Goal: Task Accomplishment & Management: Manage account settings

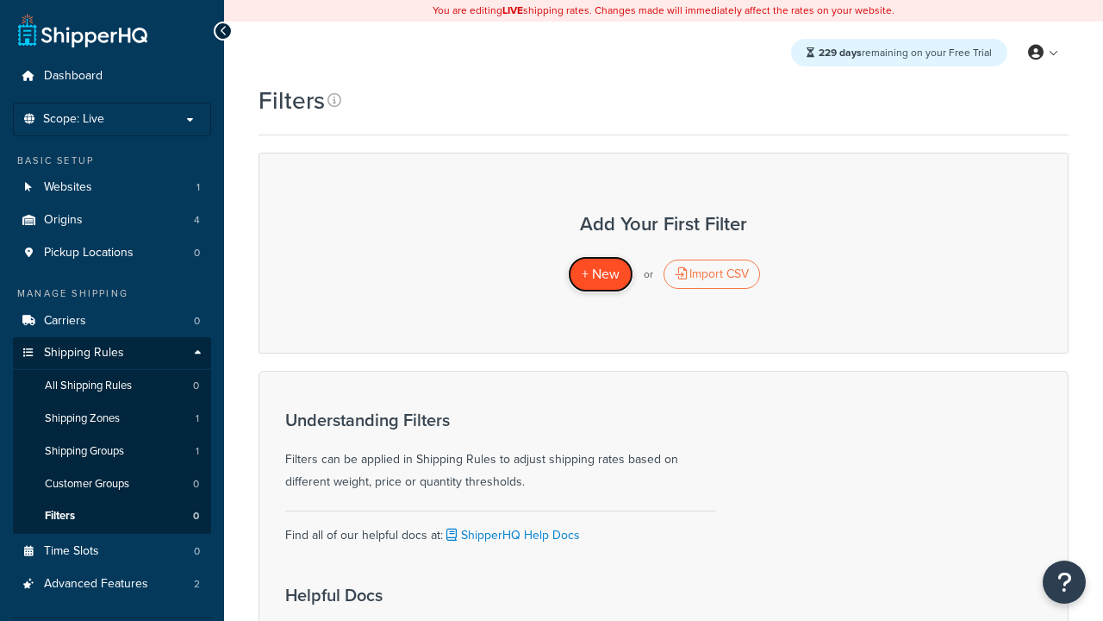
click at [600, 274] on span "+ New" at bounding box center [601, 274] width 38 height 20
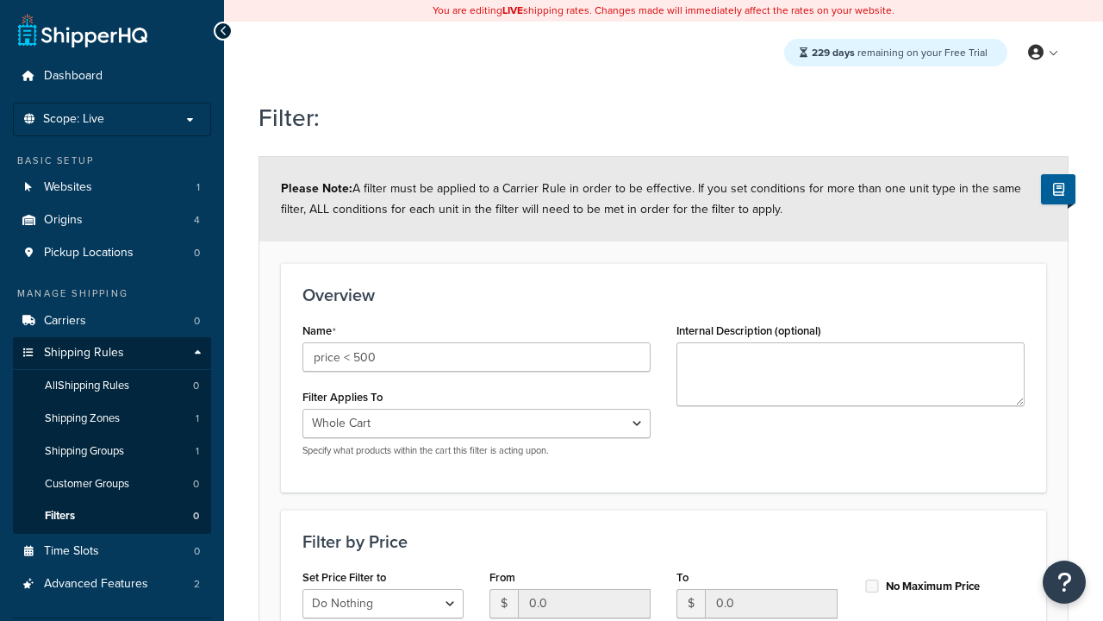
select select "range"
type input "price < 500"
type input "500"
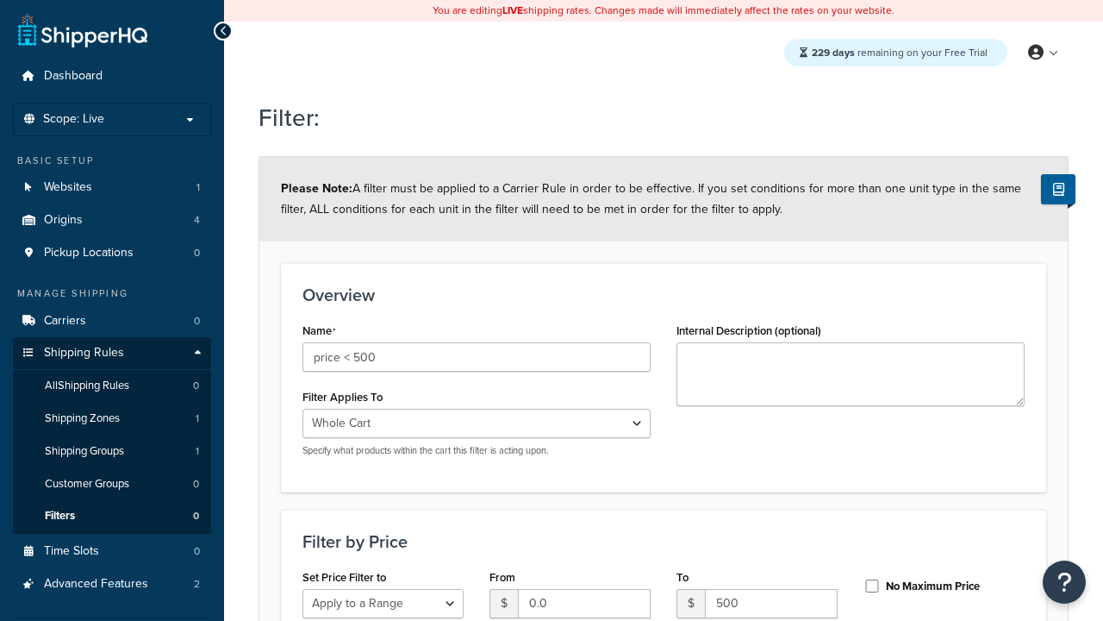
type input "500"
checkbox input "true"
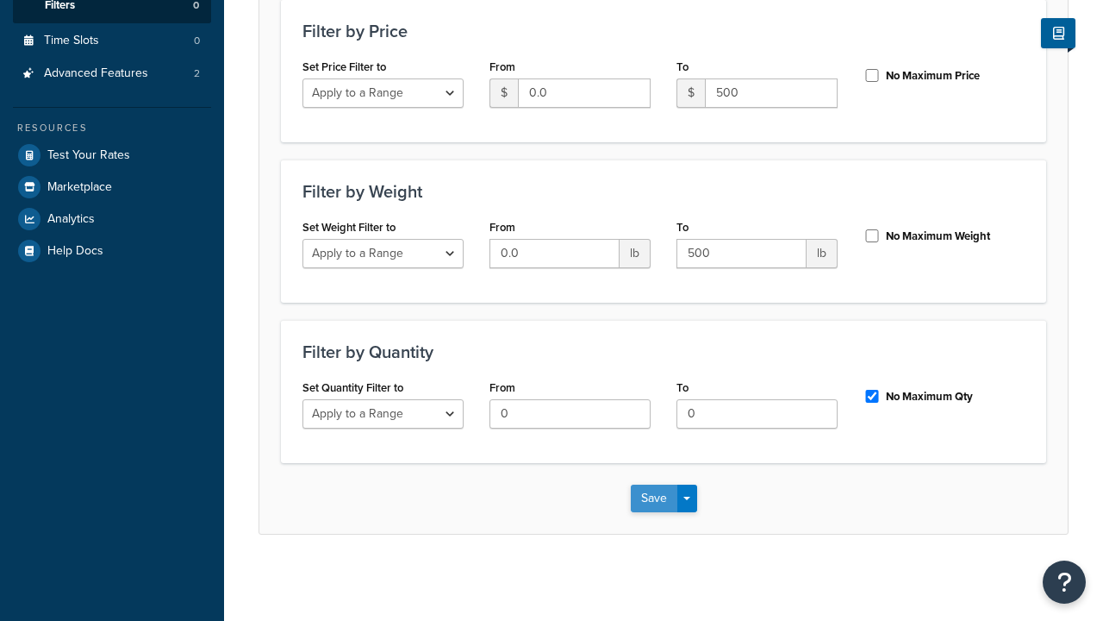
click at [653, 497] on button "Save" at bounding box center [654, 498] width 47 height 28
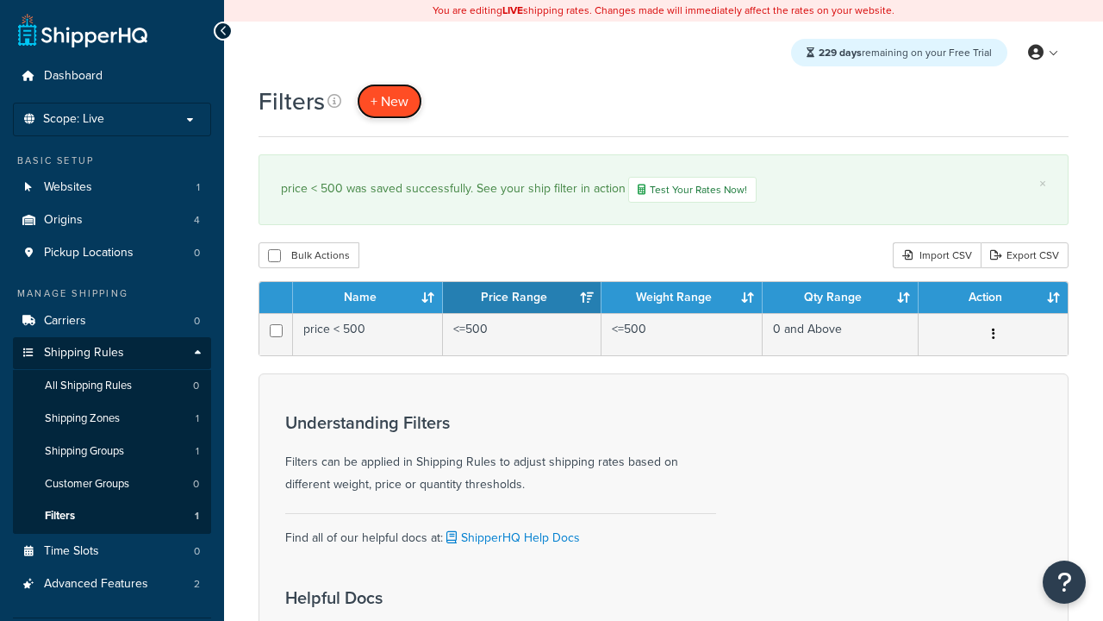
click at [390, 101] on span "+ New" at bounding box center [390, 101] width 38 height 20
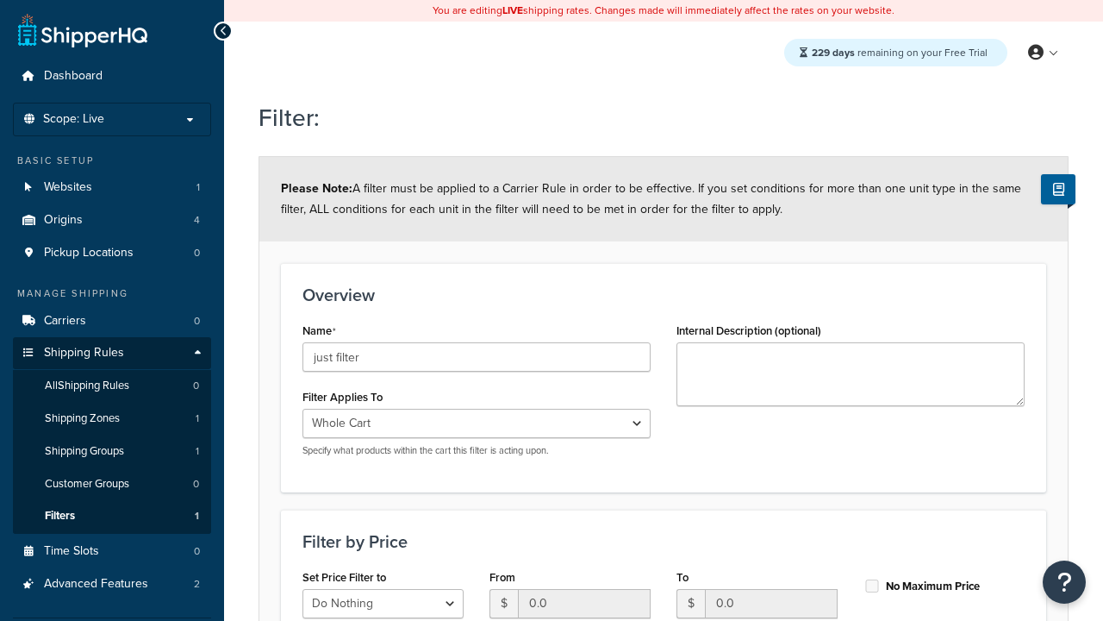
scroll to position [510, 0]
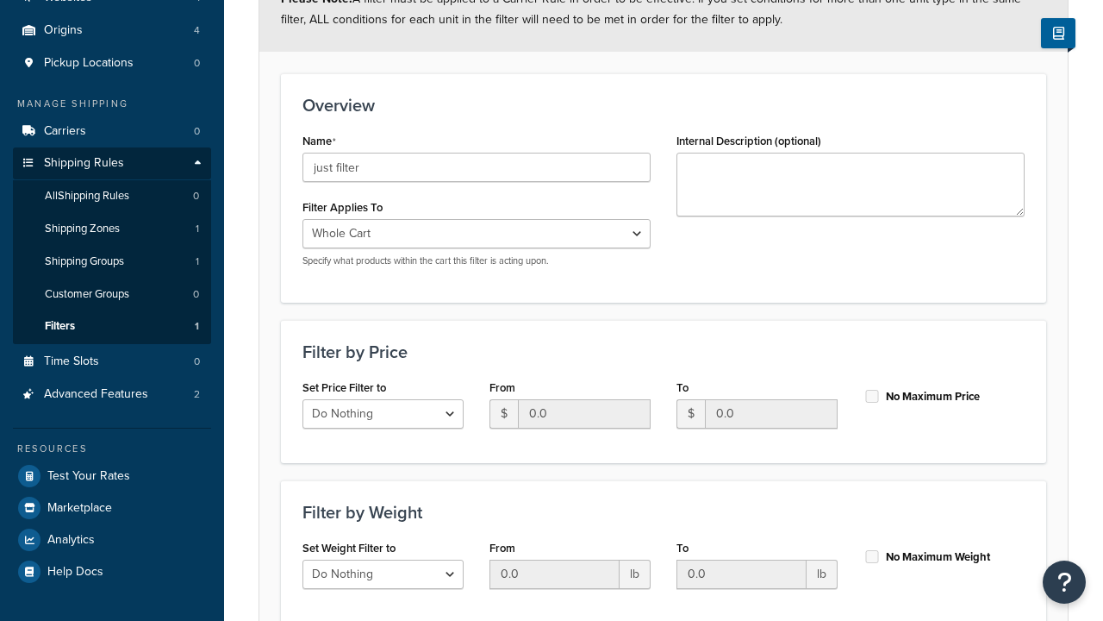
type input "just filter"
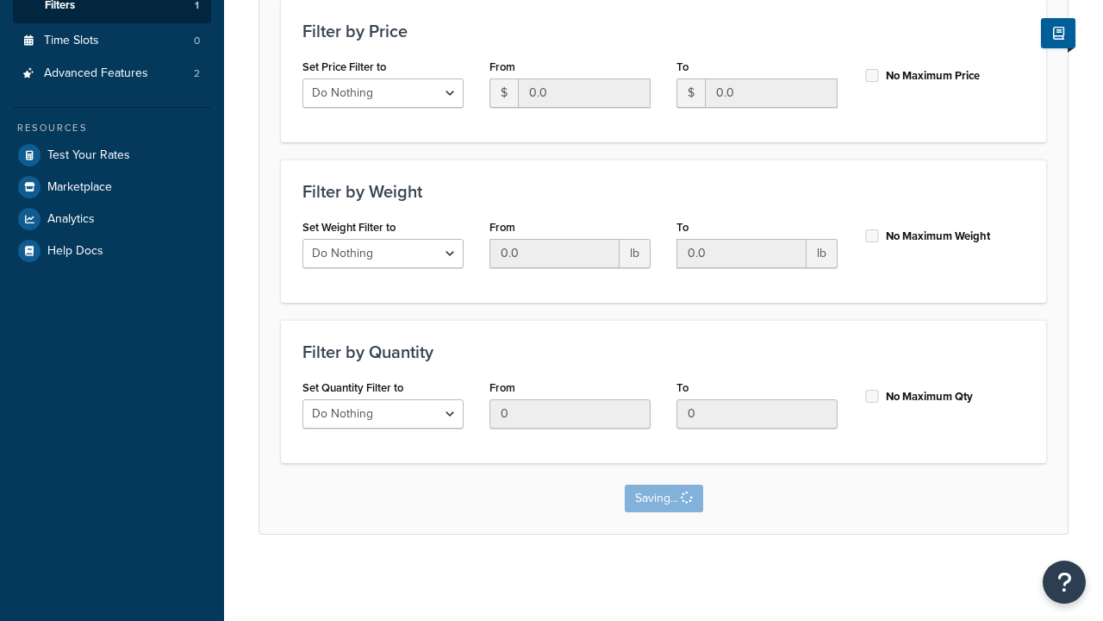
scroll to position [0, 0]
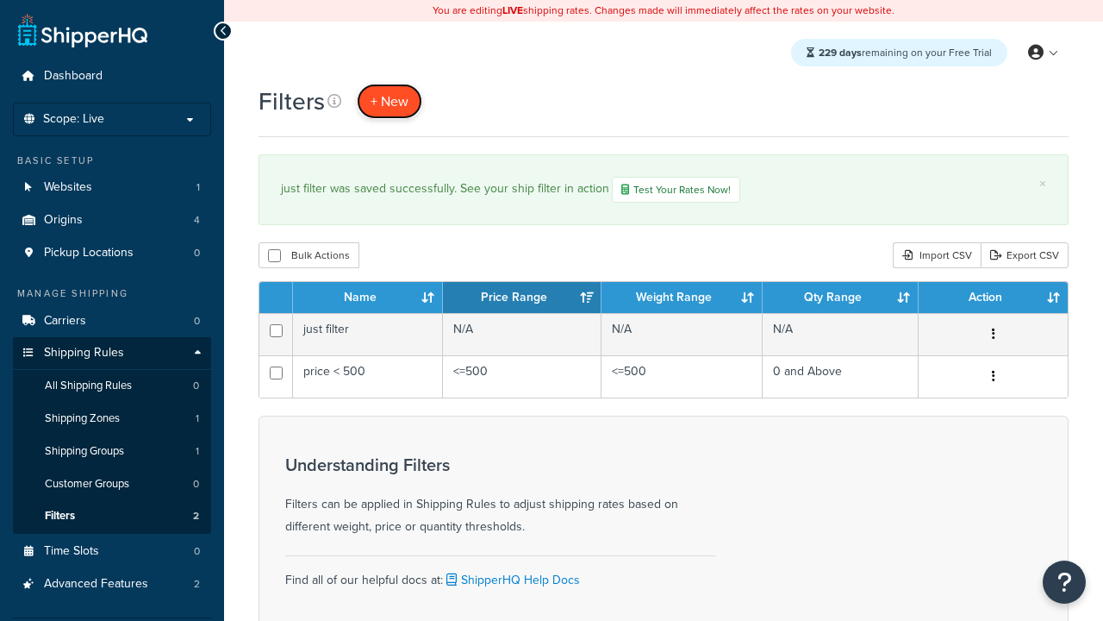
click at [390, 101] on span "+ New" at bounding box center [390, 101] width 38 height 20
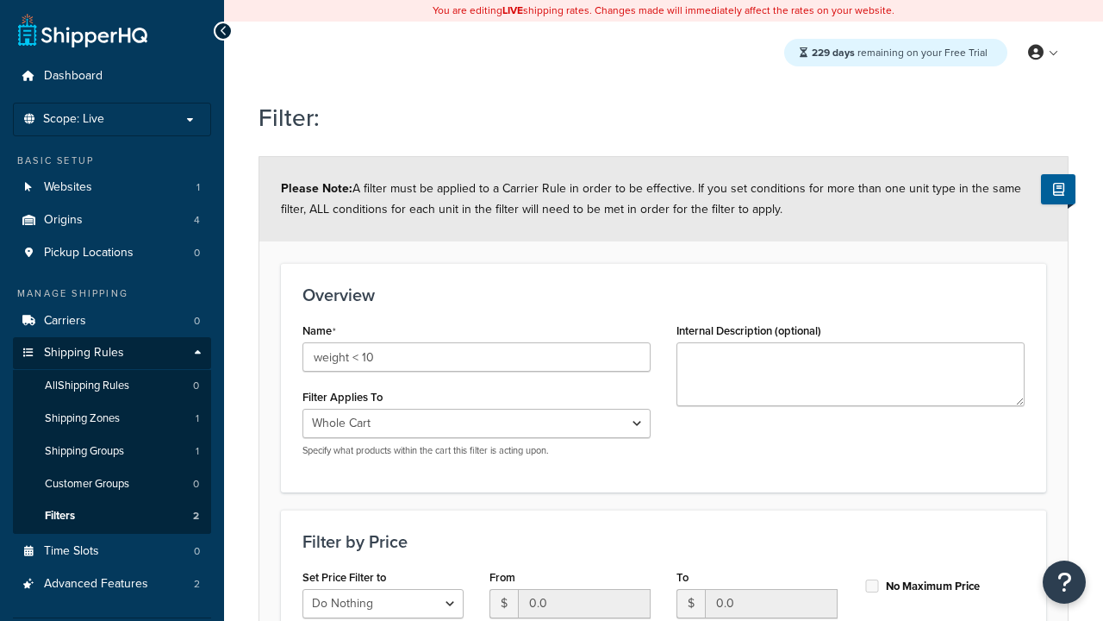
select select "range"
type input "weight < 10"
type input "10"
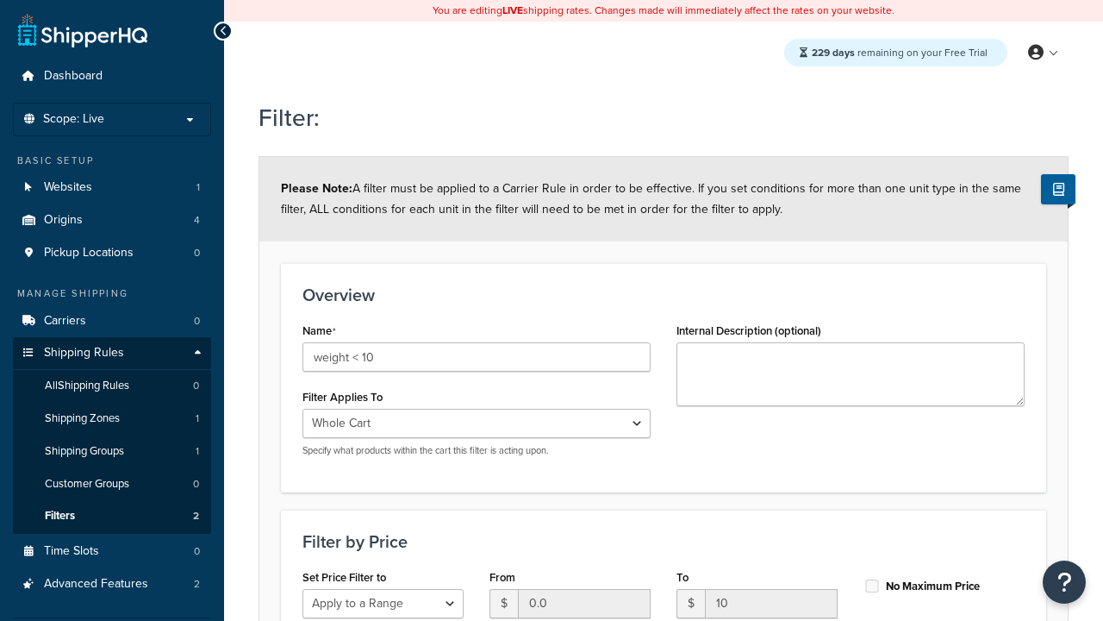
type input "10"
checkbox input "true"
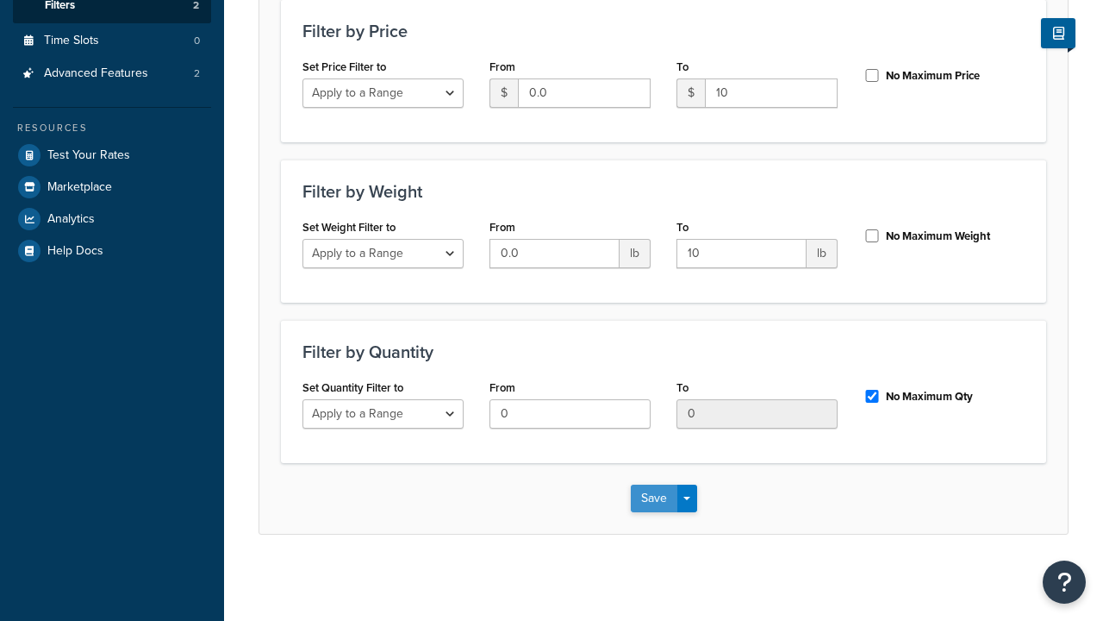
click at [653, 497] on button "Save" at bounding box center [654, 498] width 47 height 28
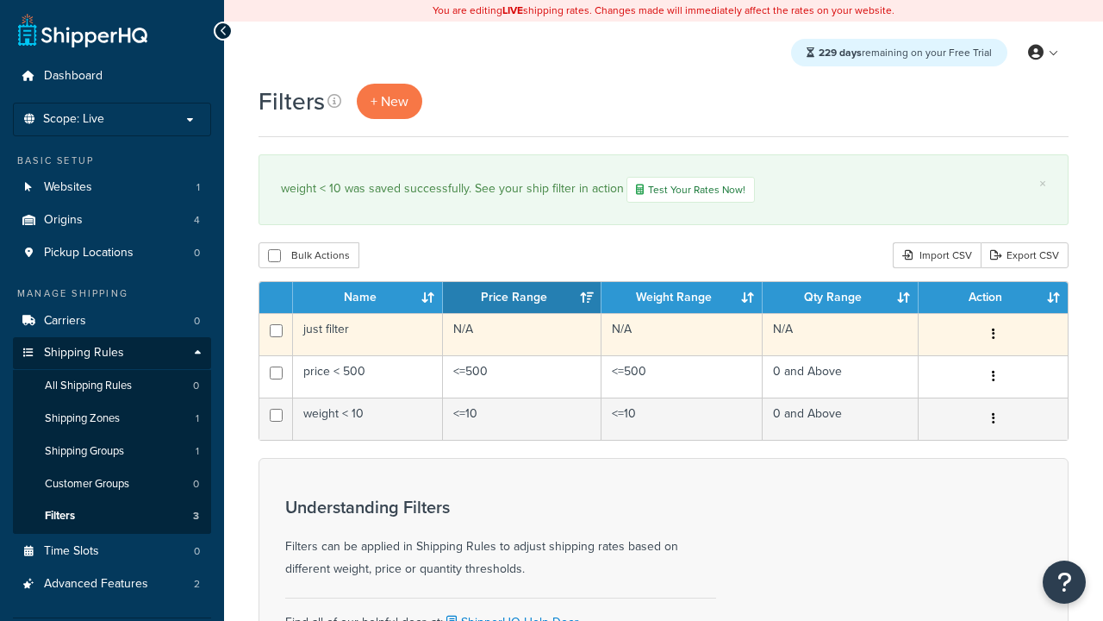
click at [993, 336] on icon "button" at bounding box center [993, 334] width 3 height 12
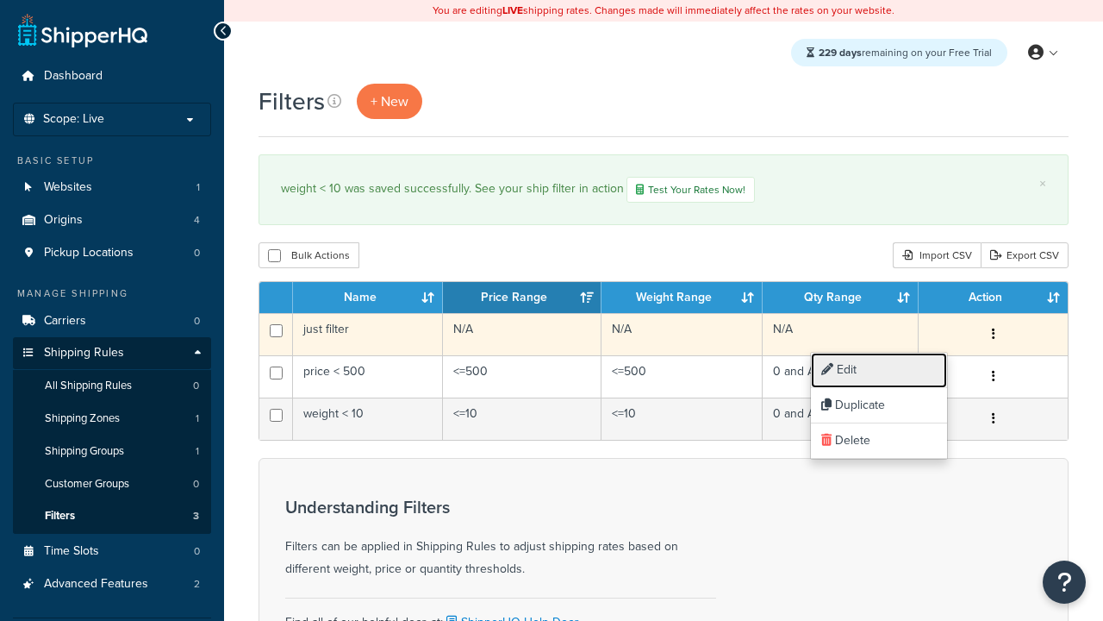
click at [879, 370] on link "Edit" at bounding box center [879, 369] width 136 height 35
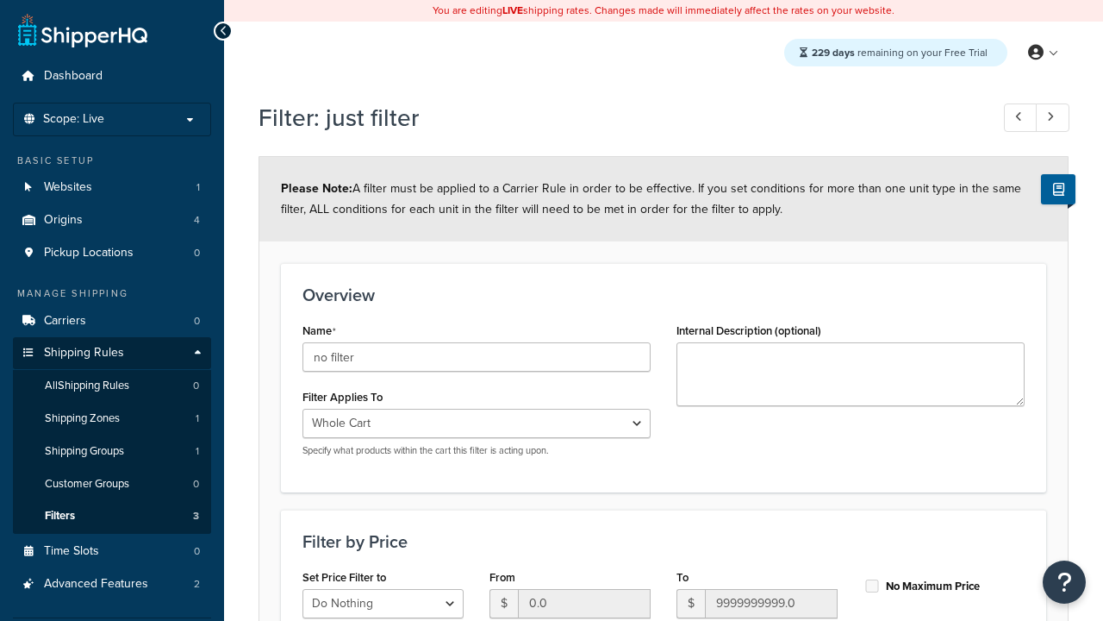
scroll to position [510, 0]
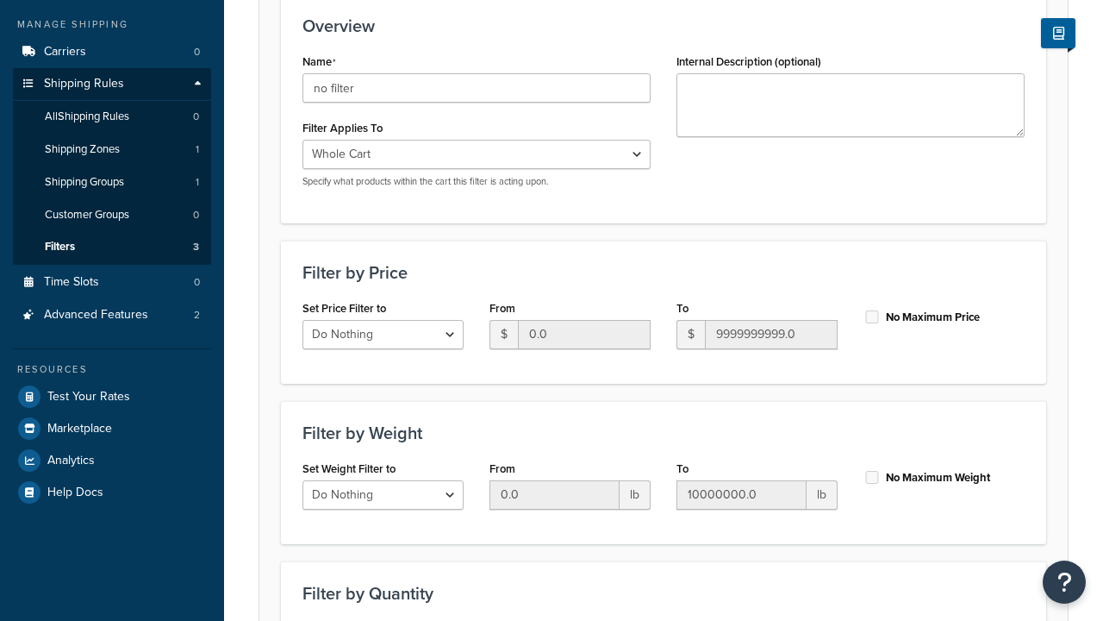
type input "no filter"
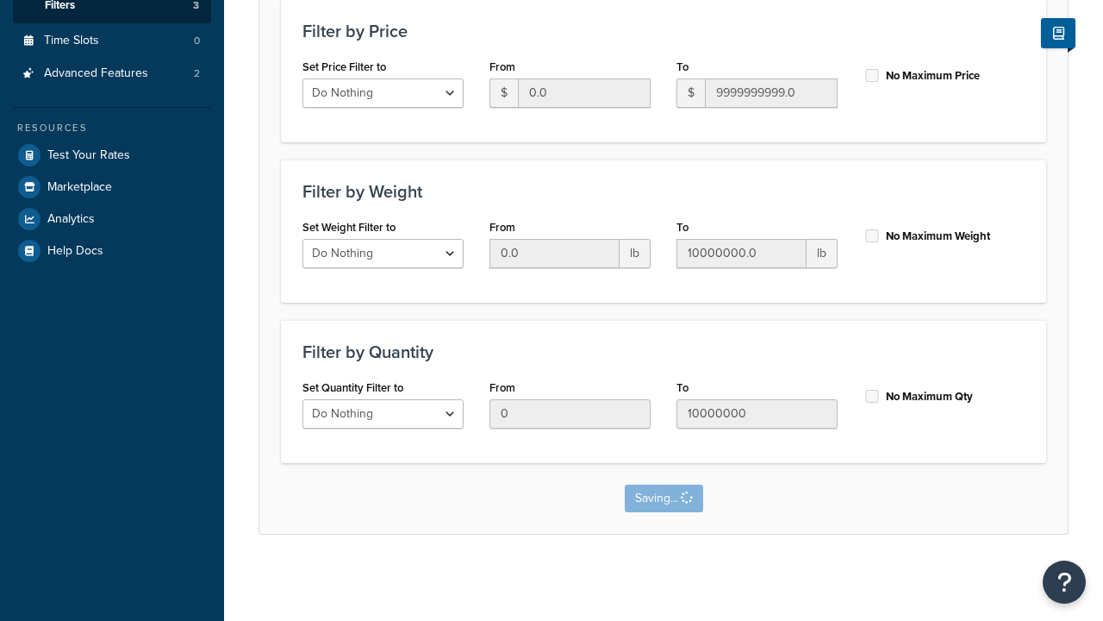
scroll to position [0, 0]
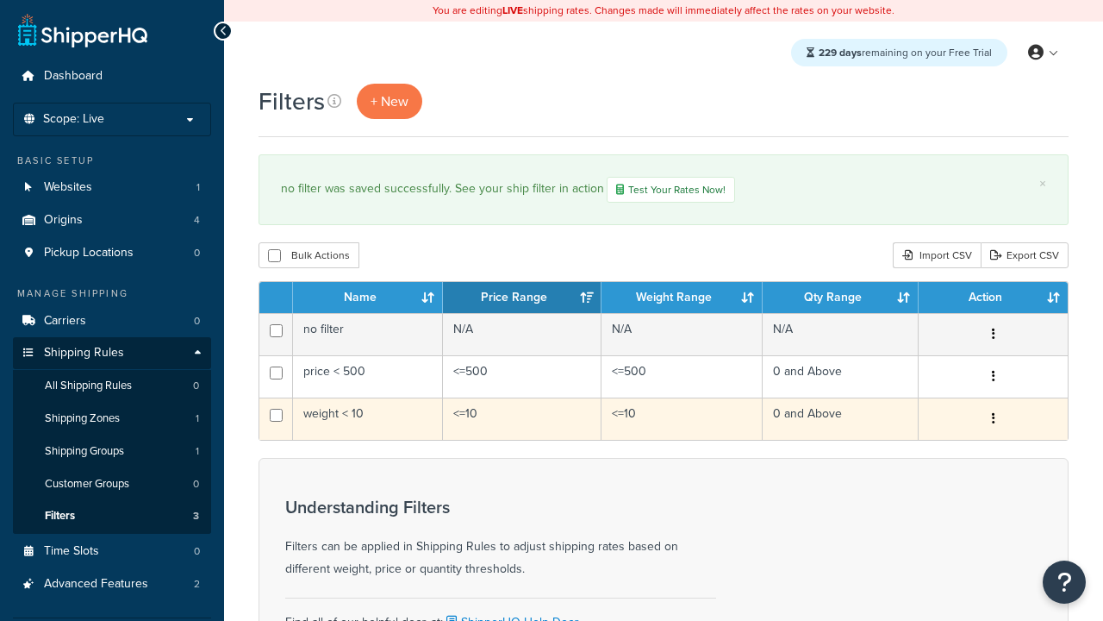
click at [993, 421] on icon "button" at bounding box center [993, 418] width 3 height 12
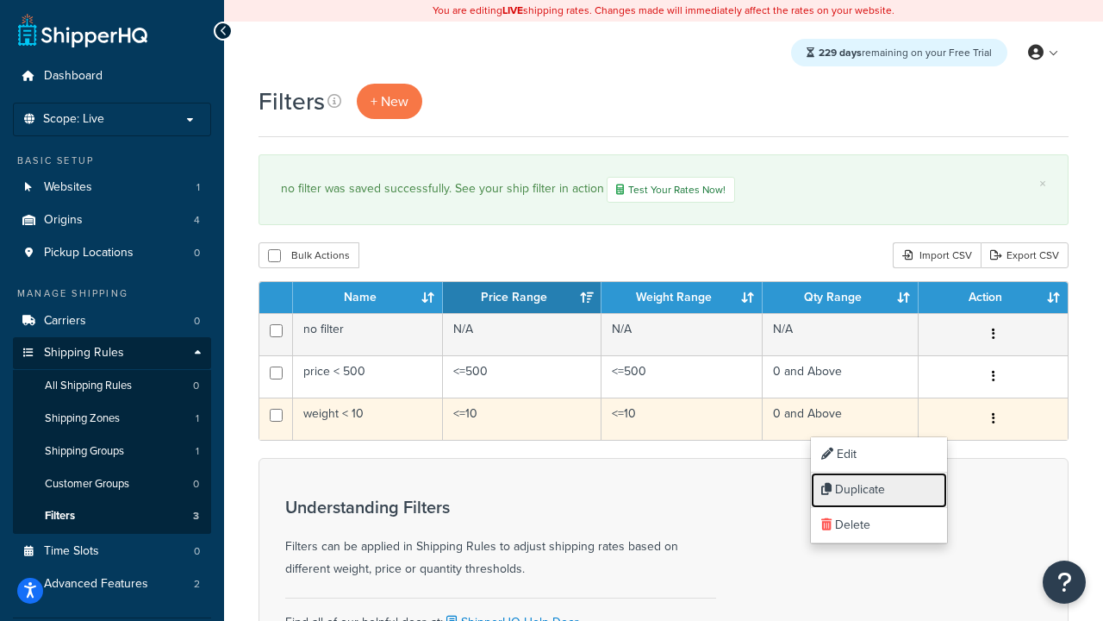
click at [879, 490] on link "Duplicate" at bounding box center [879, 489] width 136 height 35
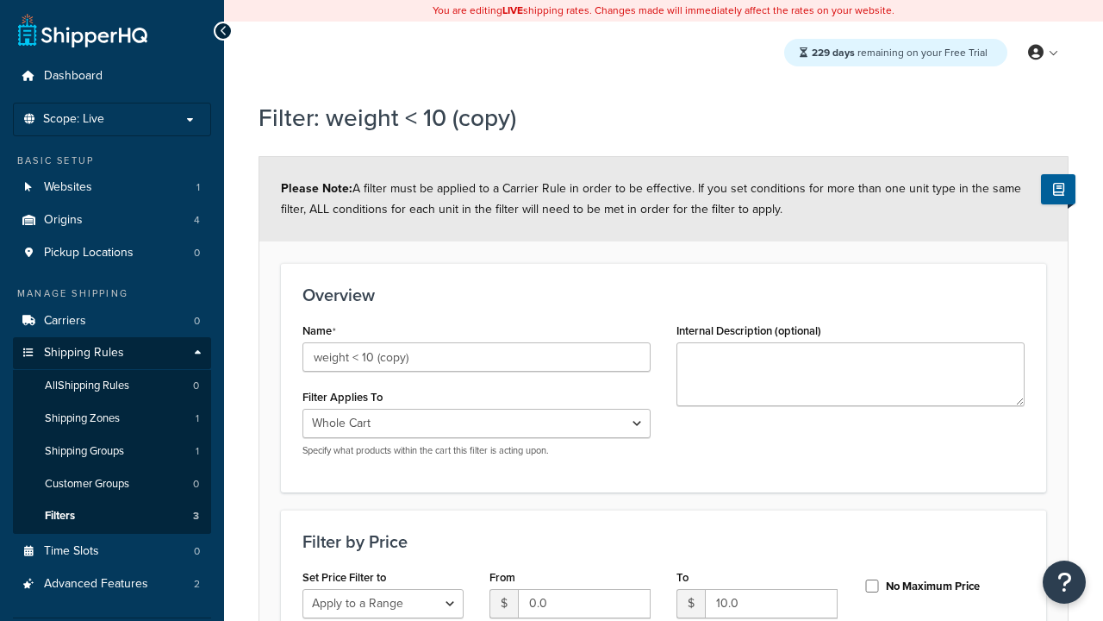
select select "range"
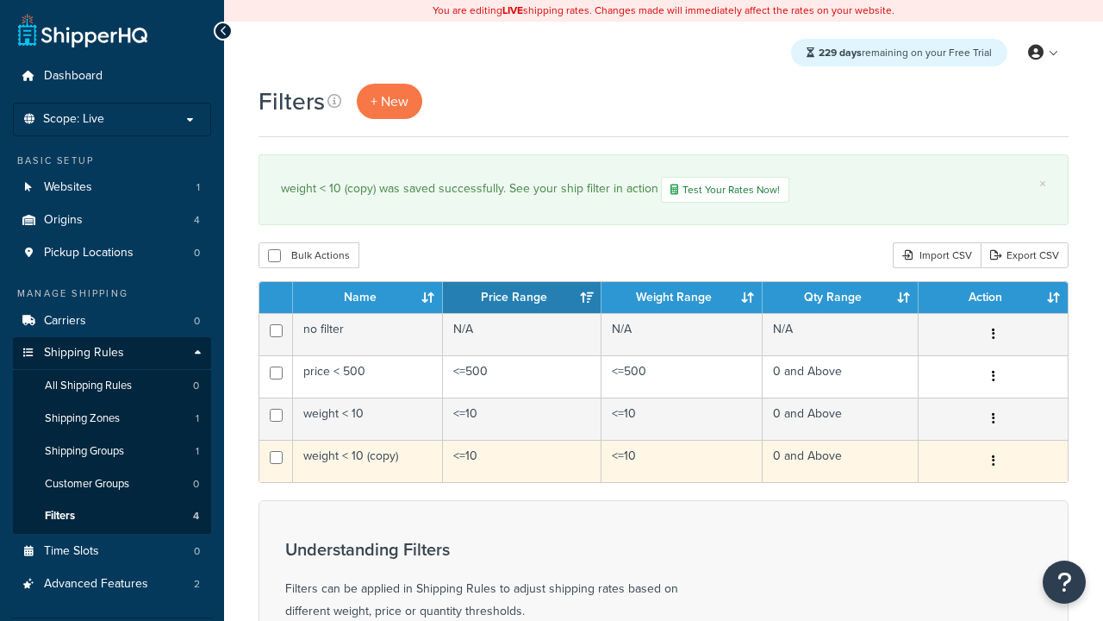
click at [993, 463] on icon "button" at bounding box center [993, 460] width 3 height 12
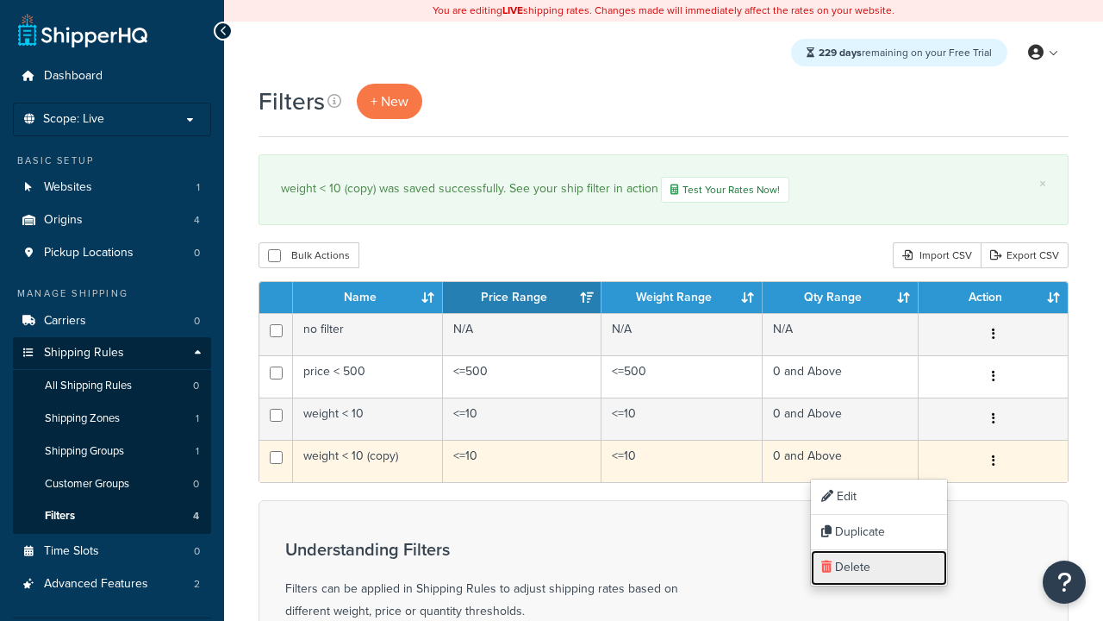
click at [879, 567] on link "Delete" at bounding box center [879, 567] width 136 height 35
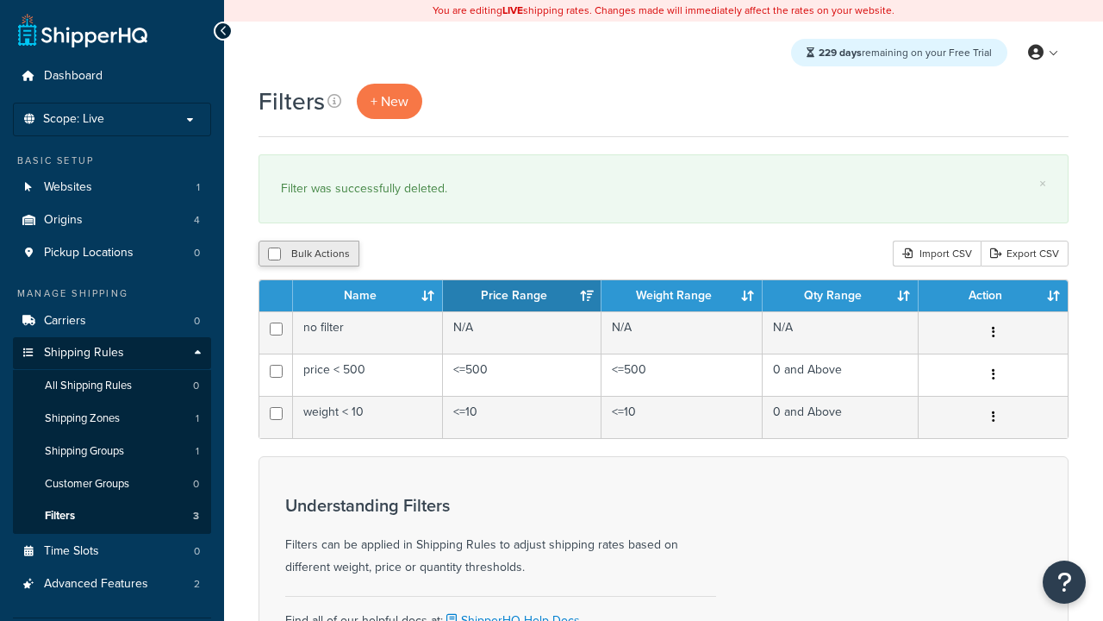
click at [309, 254] on button "Bulk Actions" at bounding box center [309, 253] width 101 height 26
checkbox input "true"
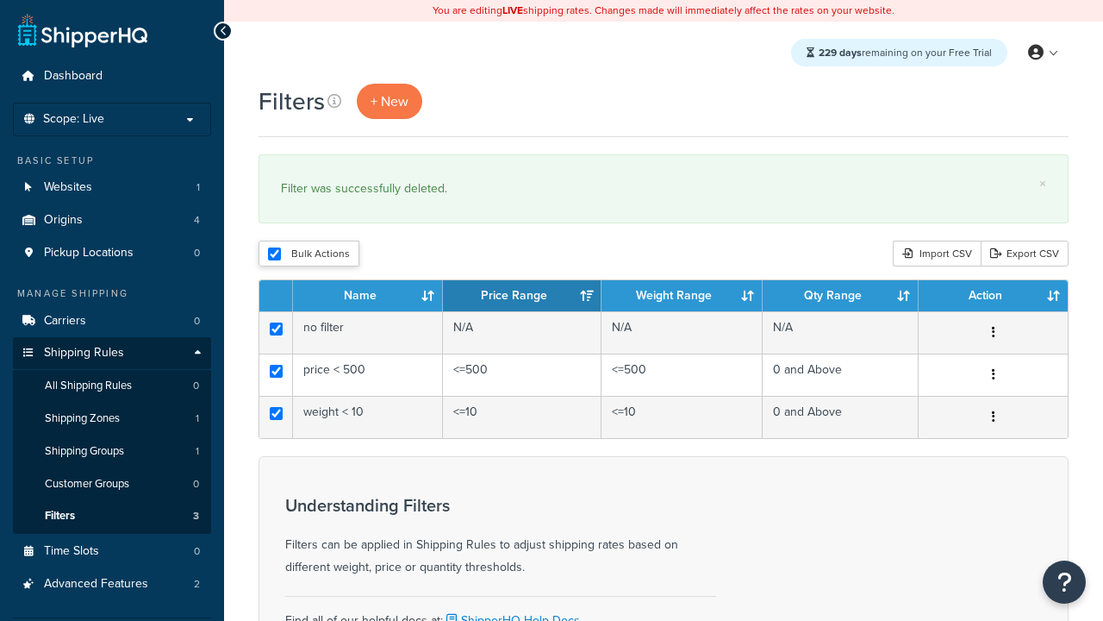
click at [0, 0] on button "Duplicate" at bounding box center [0, 0] width 0 height 0
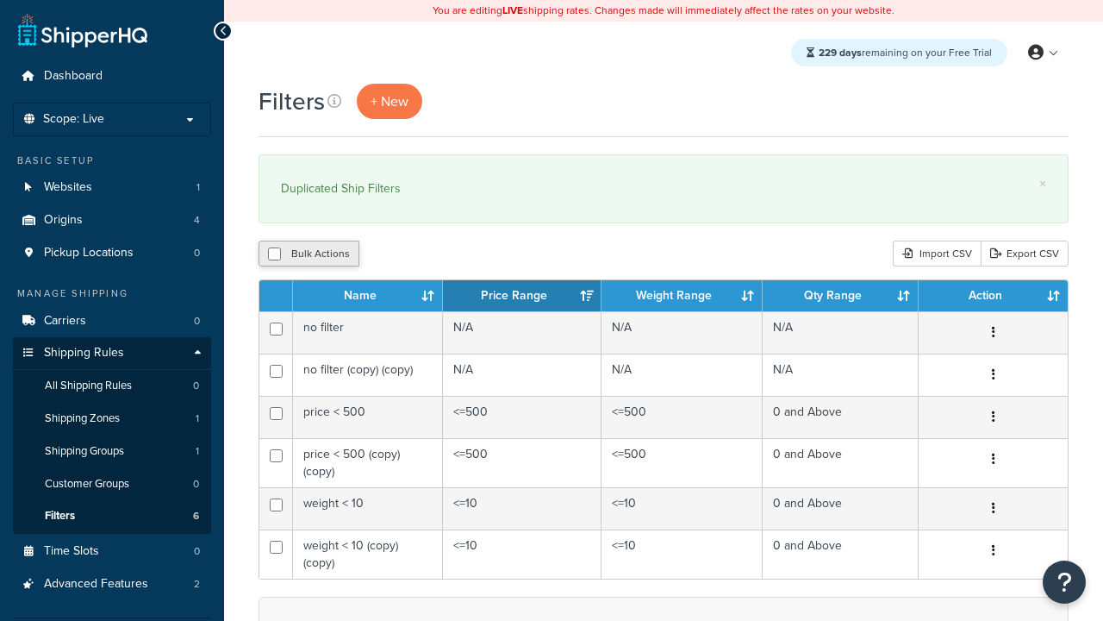
click at [309, 254] on button "Bulk Actions" at bounding box center [309, 253] width 101 height 26
checkbox input "true"
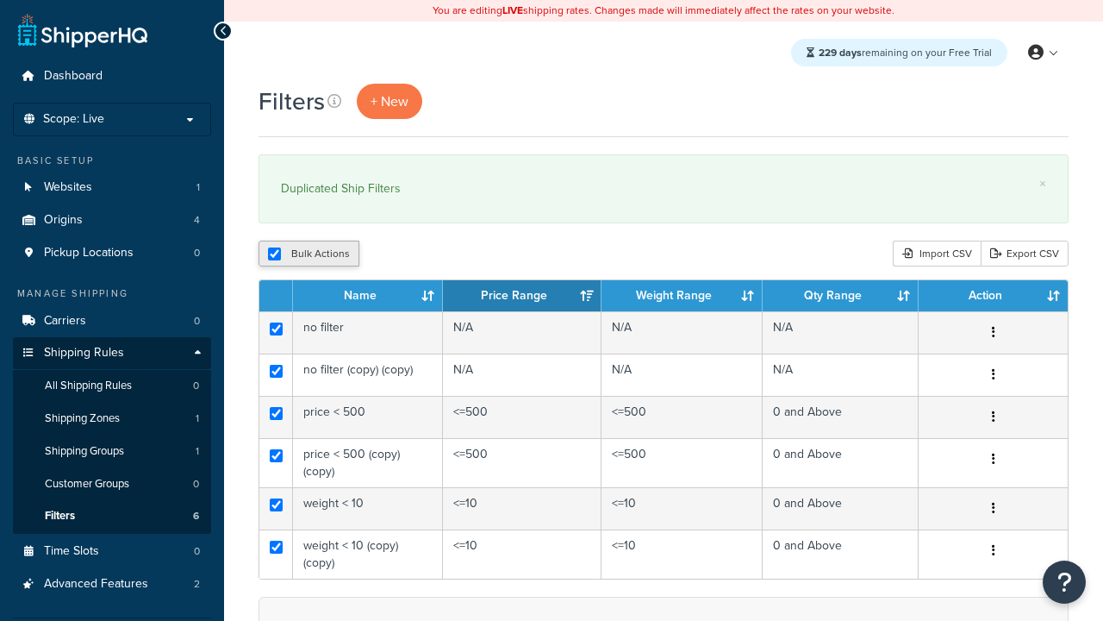
checkbox input "true"
click at [0, 0] on button "Delete" at bounding box center [0, 0] width 0 height 0
